Goal: Use online tool/utility: Use online tool/utility

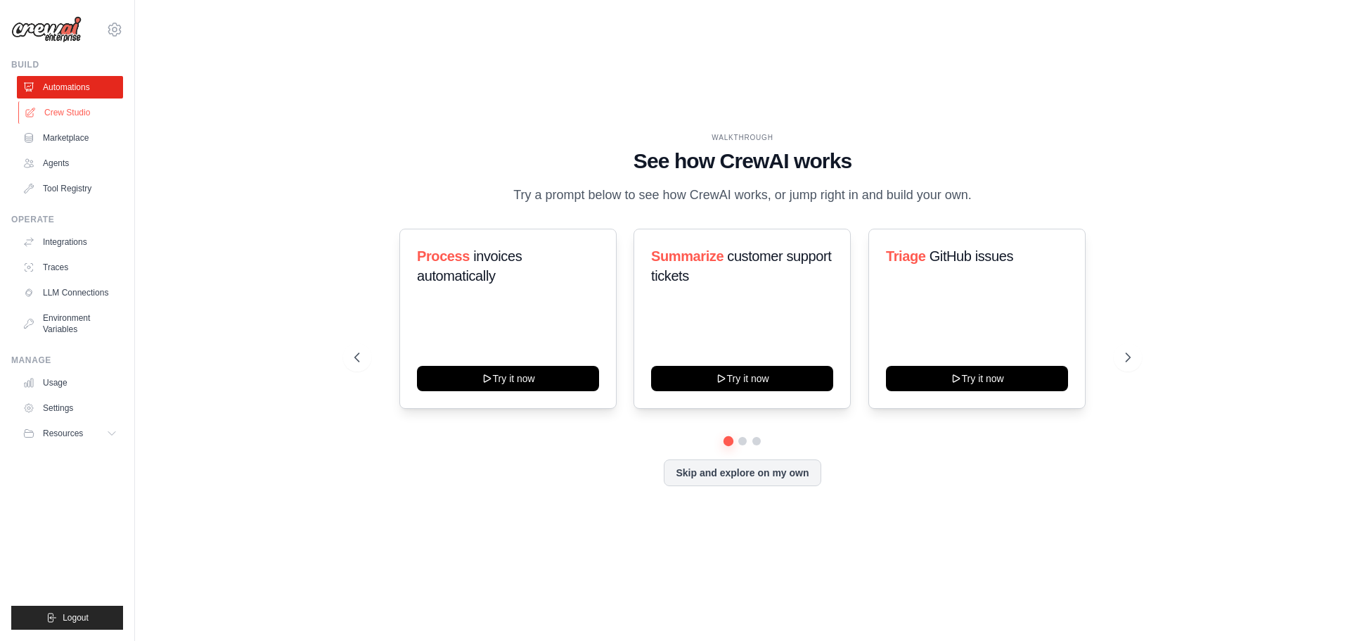
click at [77, 105] on link "Crew Studio" at bounding box center [71, 112] width 106 height 23
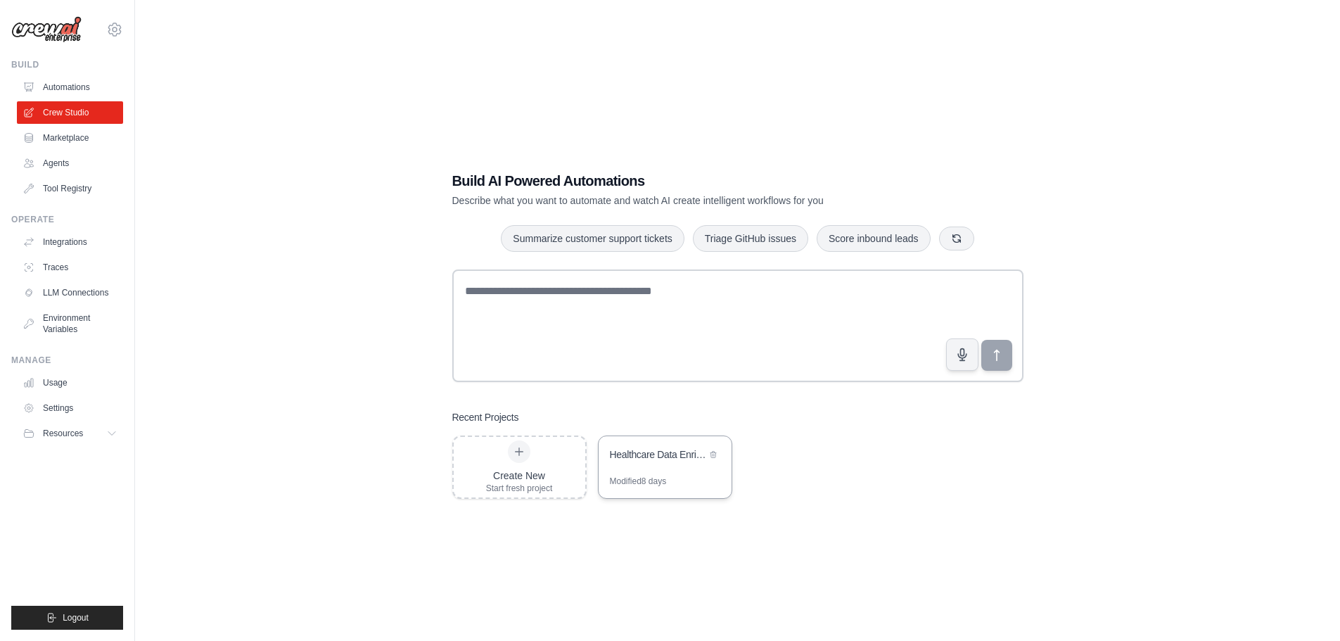
click at [670, 465] on div "Healthcare Data Enrichment & AI Diagnostics" at bounding box center [664, 455] width 133 height 39
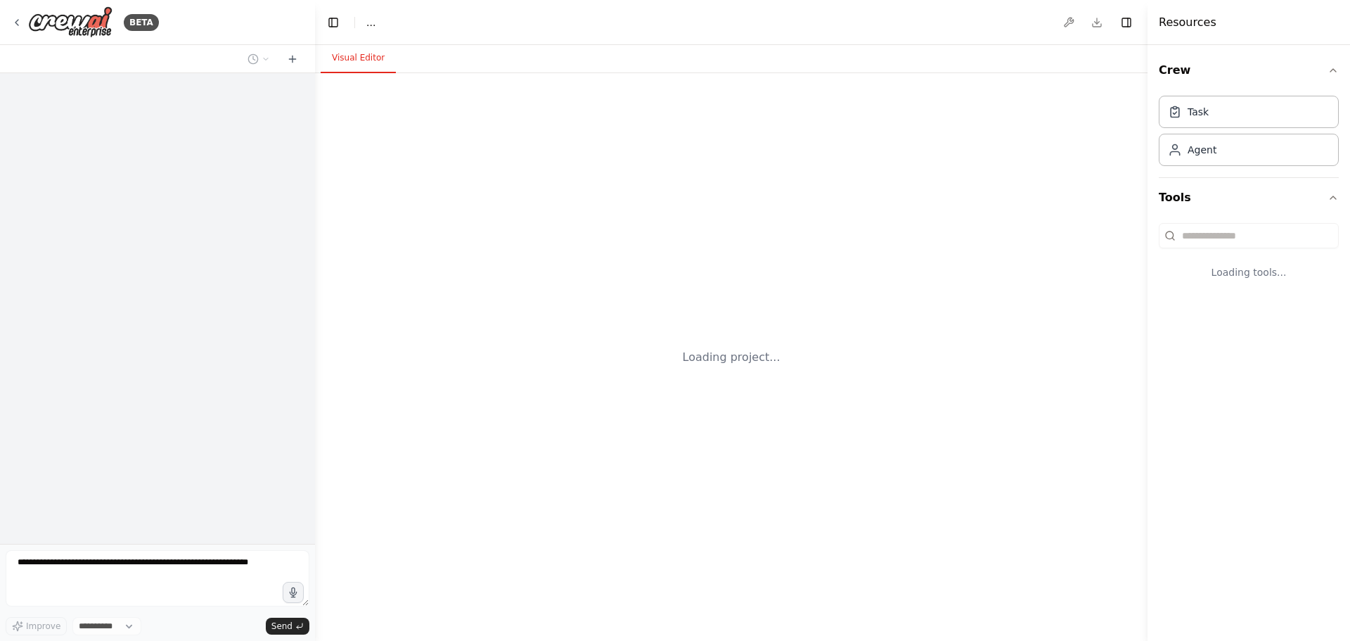
select select "****"
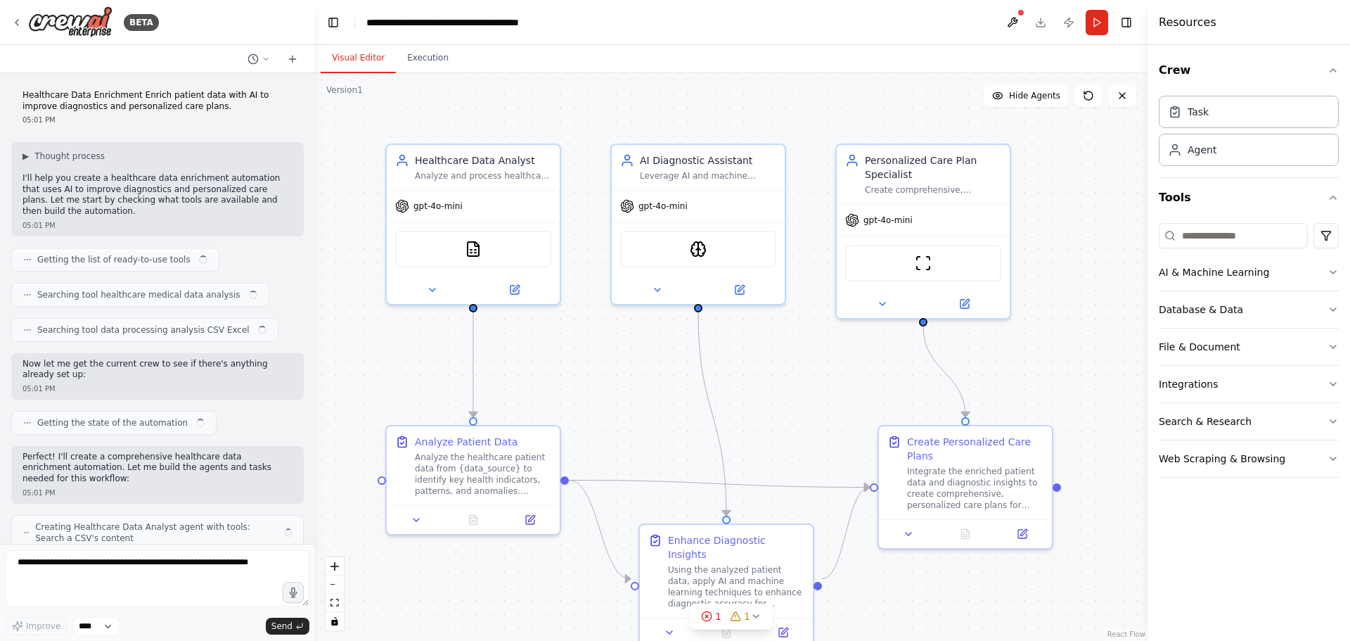
scroll to position [436, 0]
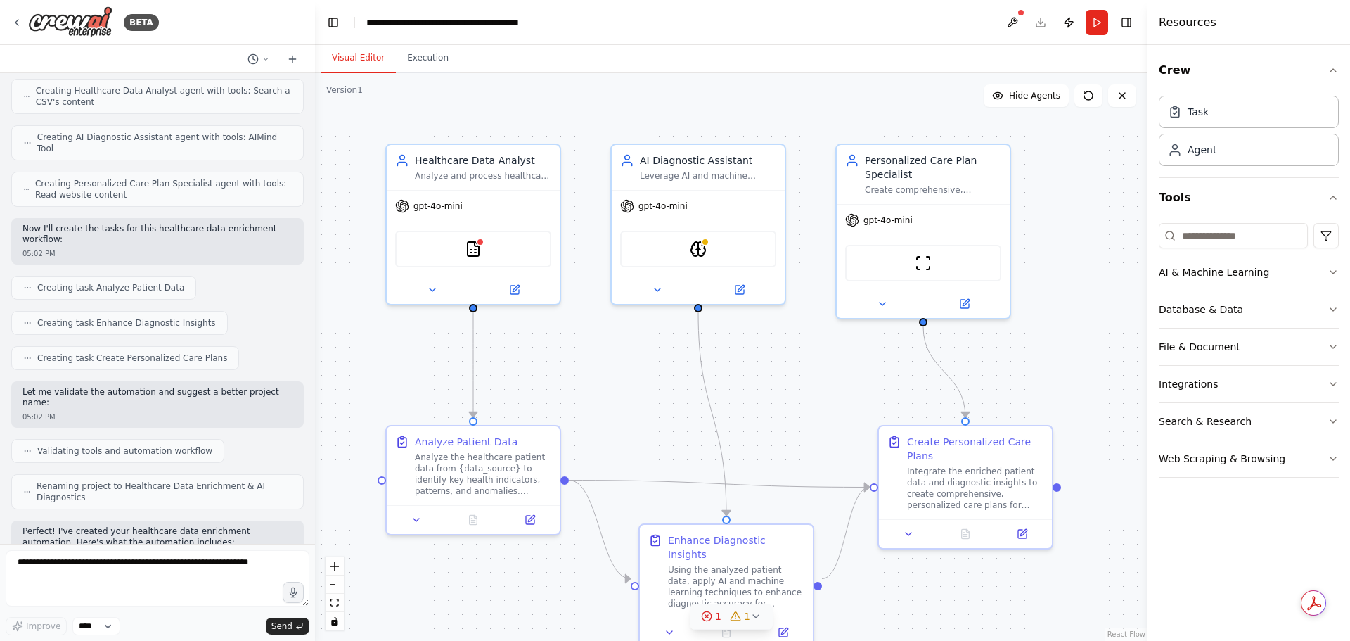
click at [719, 617] on span "1" at bounding box center [718, 616] width 6 height 14
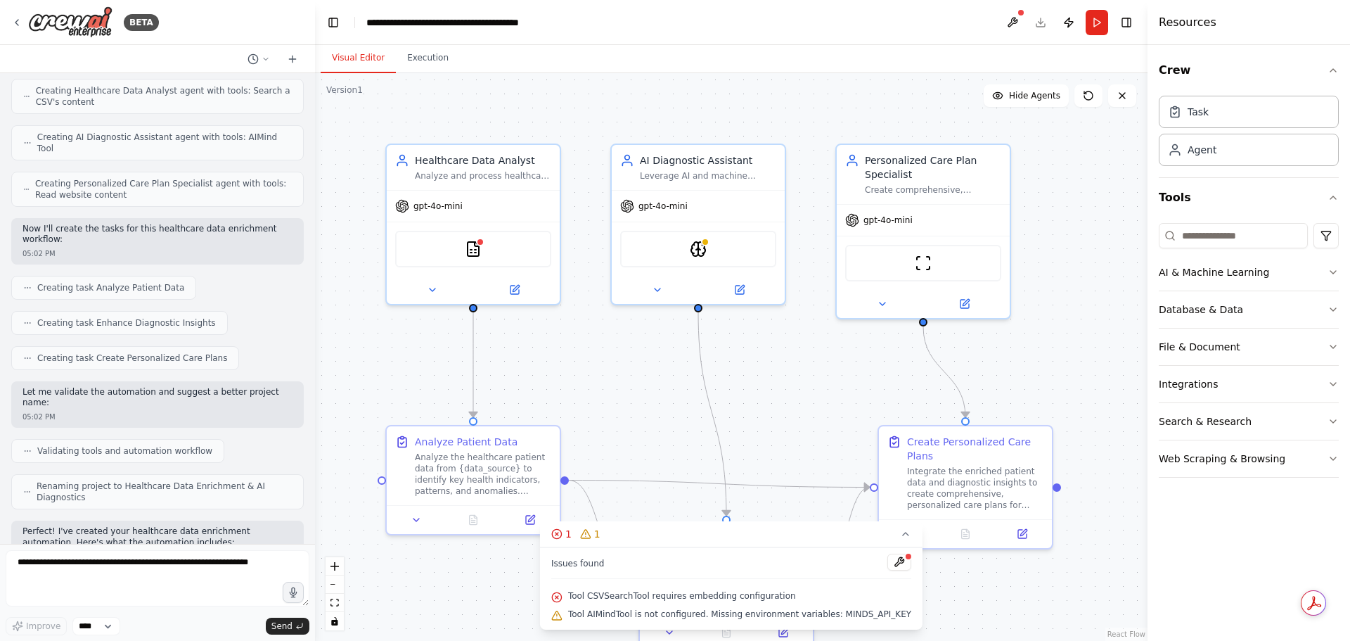
click at [967, 601] on div ".deletable-edge-delete-btn { width: 20px; height: 20px; border: 0px solid #ffff…" at bounding box center [731, 356] width 833 height 567
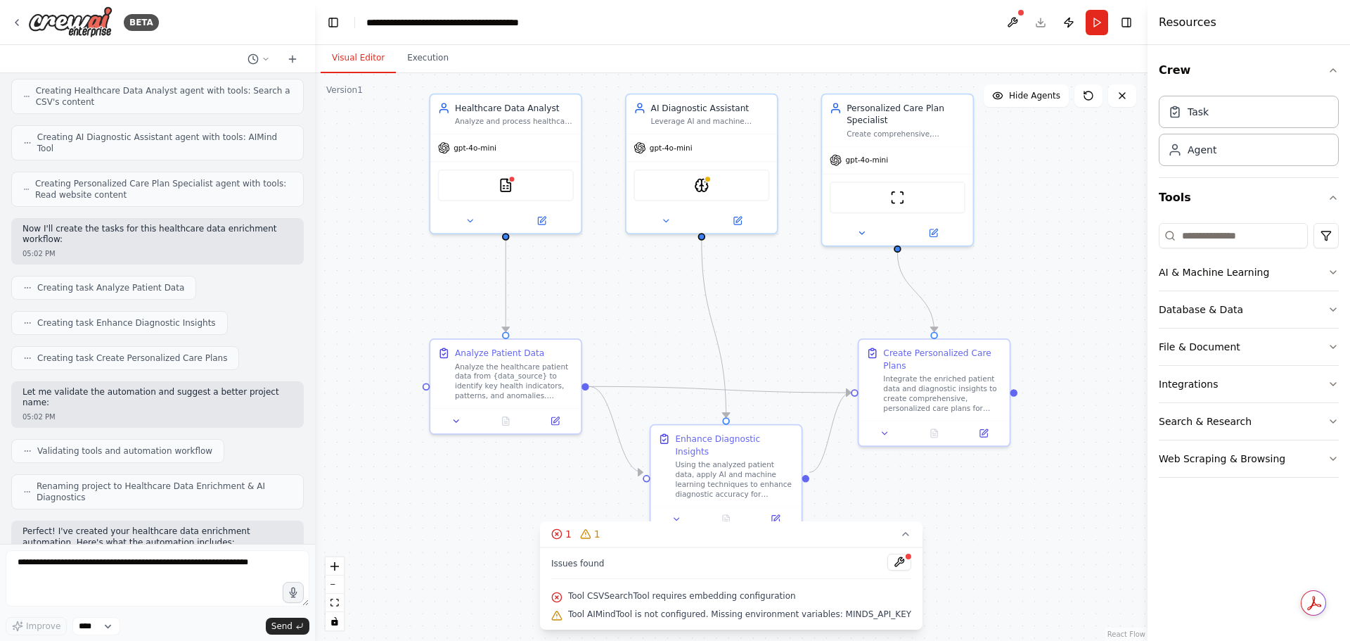
drag, startPoint x: 798, startPoint y: 390, endPoint x: 764, endPoint y: 286, distance: 108.7
click at [764, 286] on div ".deletable-edge-delete-btn { width: 20px; height: 20px; border: 0px solid #ffff…" at bounding box center [731, 356] width 833 height 567
click at [1333, 345] on icon "button" at bounding box center [1333, 346] width 11 height 11
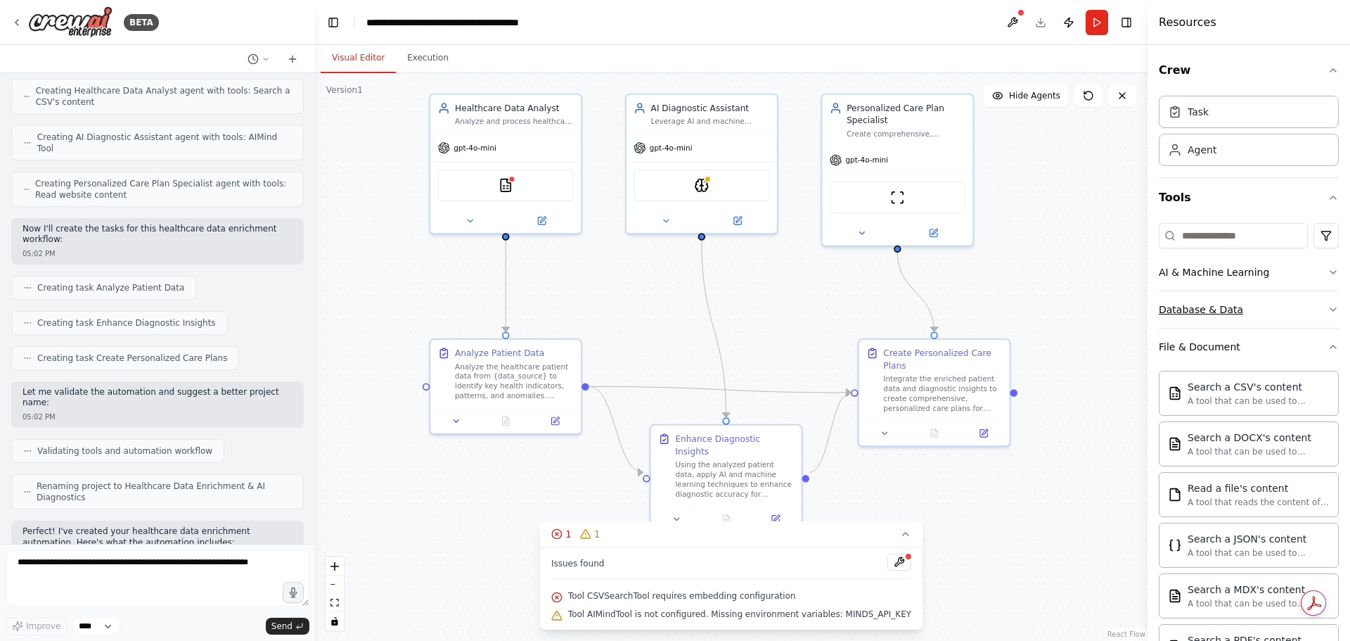
click at [1325, 302] on button "Database & Data" at bounding box center [1249, 309] width 180 height 37
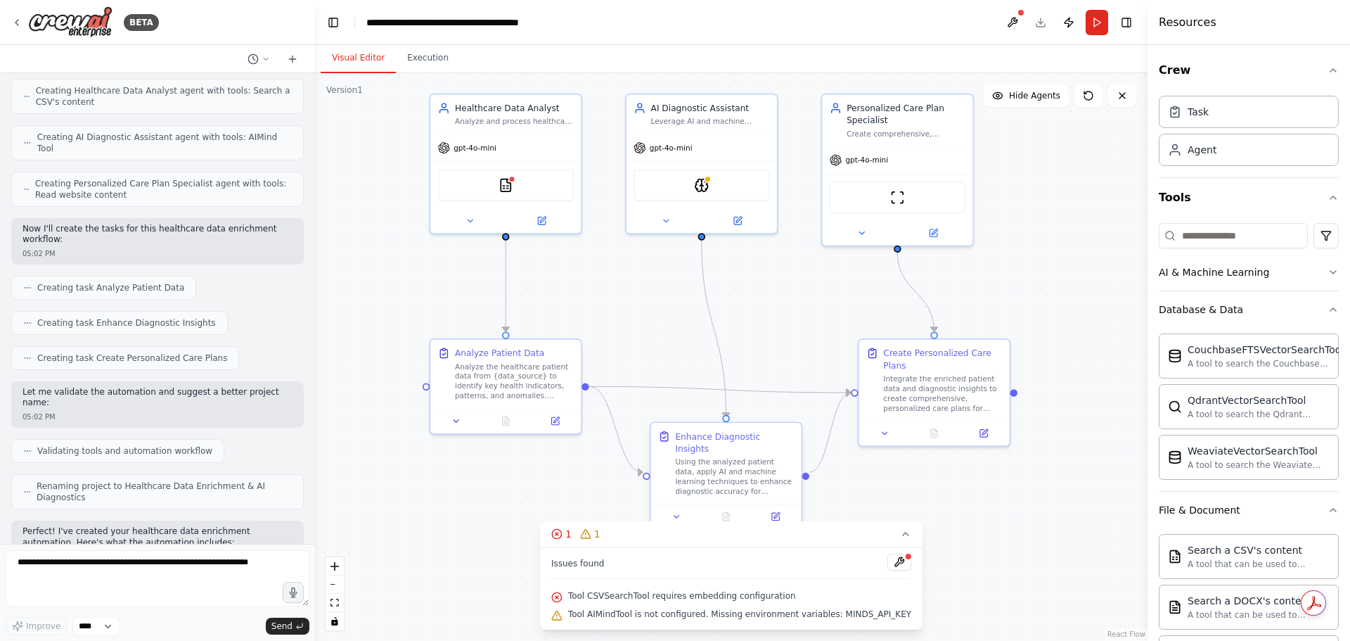
click at [744, 481] on div "Using the analyzed patient data, apply AI and machine learning techniques to en…" at bounding box center [734, 476] width 119 height 39
click at [679, 511] on icon at bounding box center [677, 516] width 10 height 10
